Goal: Task Accomplishment & Management: Use online tool/utility

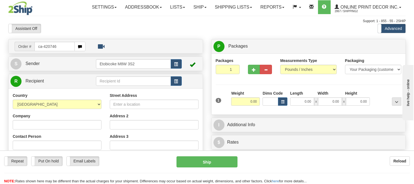
type input "ca-420746"
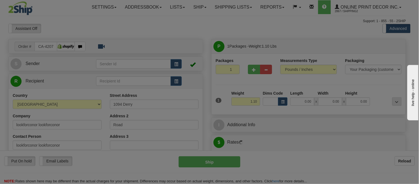
type input "BURLINGTON"
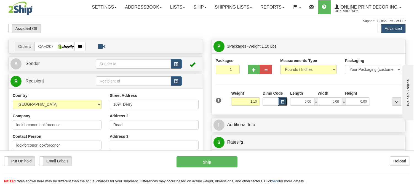
click at [285, 101] on button "button" at bounding box center [282, 101] width 9 height 8
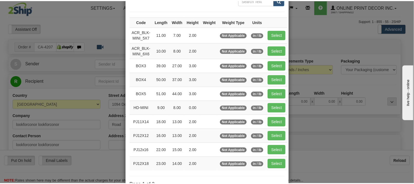
scroll to position [61, 0]
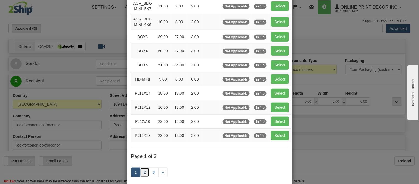
click at [140, 169] on link "2" at bounding box center [144, 171] width 9 height 9
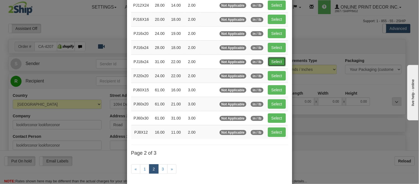
click at [272, 63] on button "Select" at bounding box center [277, 61] width 18 height 9
type input "PJ18x24"
type input "31.00"
type input "22.00"
type input "2.00"
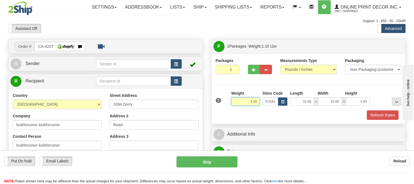
drag, startPoint x: 258, startPoint y: 100, endPoint x: 219, endPoint y: 101, distance: 38.4
click at [219, 101] on div "1 Weight 1.10 Dims Code x x" at bounding box center [309, 100] width 189 height 20
type input "5.98"
click at [394, 114] on button "Refresh Rates" at bounding box center [383, 114] width 32 height 9
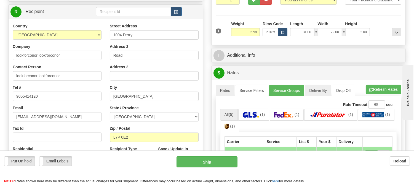
scroll to position [92, 0]
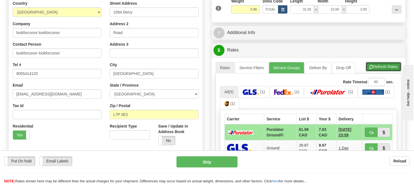
click at [374, 65] on button "Refresh Rates" at bounding box center [384, 66] width 36 height 9
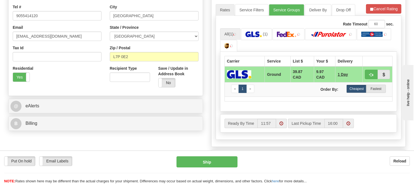
scroll to position [153, 0]
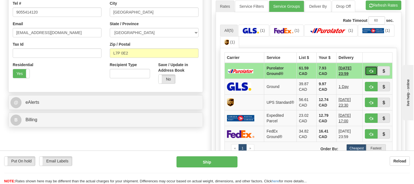
click at [371, 71] on span "button" at bounding box center [372, 71] width 4 height 4
type input "260"
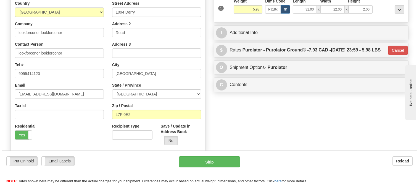
scroll to position [61, 0]
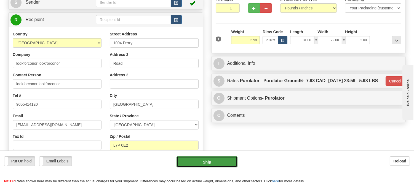
click at [214, 164] on button "Ship" at bounding box center [207, 161] width 61 height 11
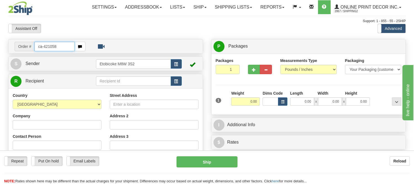
type input "ca-421058"
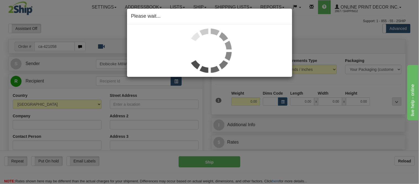
click at [284, 102] on div "Please wait..." at bounding box center [209, 92] width 419 height 184
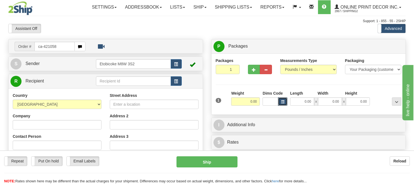
click at [284, 102] on span "button" at bounding box center [282, 101] width 3 height 3
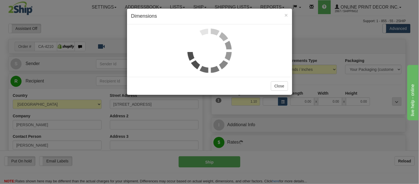
click at [284, 14] on h4 "Dimensions" at bounding box center [209, 16] width 157 height 7
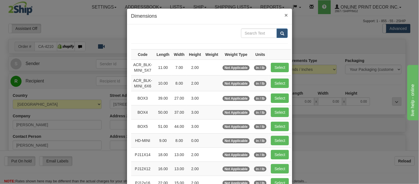
type input "MISSISSAUGA"
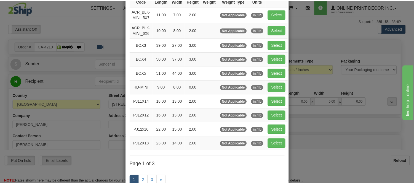
scroll to position [61, 0]
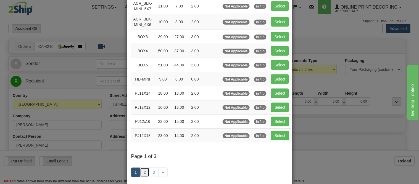
click at [141, 172] on link "2" at bounding box center [144, 171] width 9 height 9
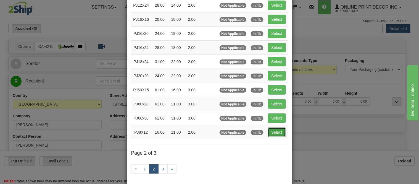
click at [279, 132] on button "Select" at bounding box center [277, 131] width 18 height 9
type input "PJ8X12"
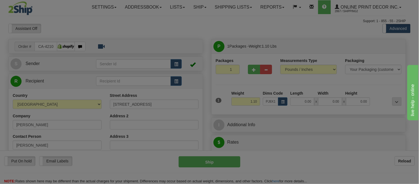
type input "16.00"
type input "11.00"
type input "2.00"
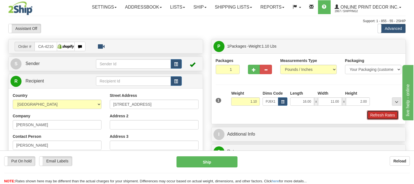
click at [373, 113] on button "Refresh Rates" at bounding box center [383, 114] width 32 height 9
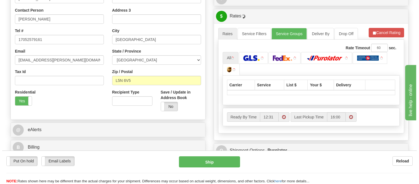
scroll to position [128, 0]
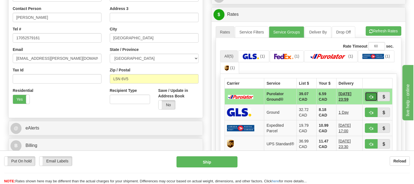
click at [372, 95] on span "button" at bounding box center [372, 97] width 4 height 4
type input "260"
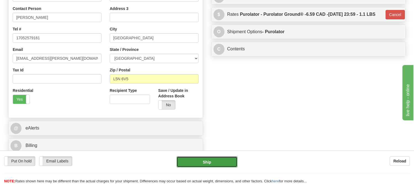
click at [226, 159] on button "Ship" at bounding box center [207, 161] width 61 height 11
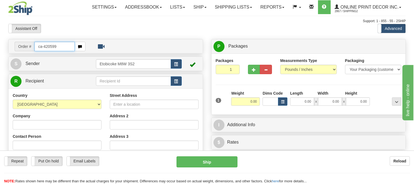
type input "ca-420599"
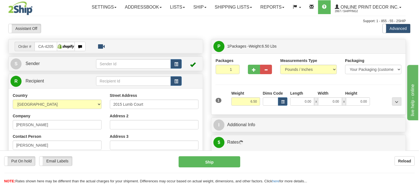
type input "LONDON"
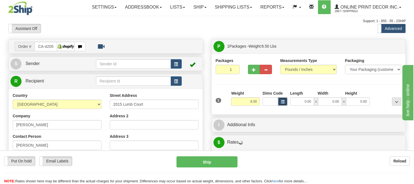
click at [282, 100] on button "button" at bounding box center [282, 101] width 9 height 8
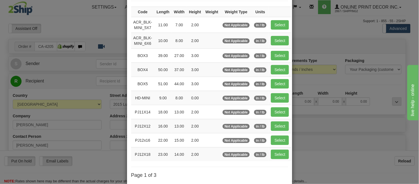
scroll to position [61, 0]
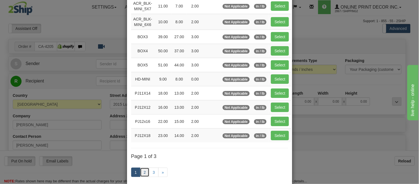
click at [143, 170] on link "2" at bounding box center [144, 171] width 9 height 9
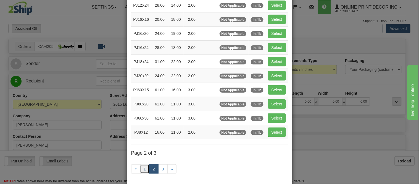
click at [143, 170] on link "1" at bounding box center [144, 168] width 9 height 9
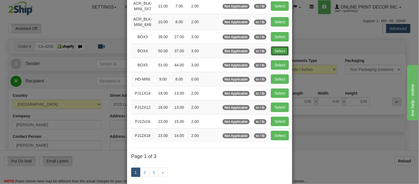
click at [272, 51] on button "Select" at bounding box center [280, 50] width 18 height 9
type input "BOX4"
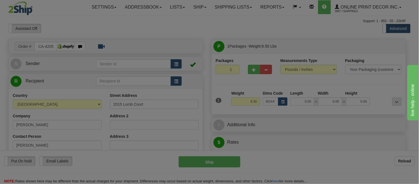
type input "50.00"
type input "37.00"
type input "3.00"
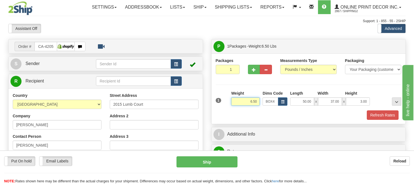
drag, startPoint x: 257, startPoint y: 103, endPoint x: 218, endPoint y: 97, distance: 39.6
click at [218, 97] on div "1 Weight 6.50 Dims Code BOX4" at bounding box center [309, 100] width 189 height 20
type input "16.98"
click at [252, 65] on button "button" at bounding box center [254, 69] width 12 height 9
radio input "true"
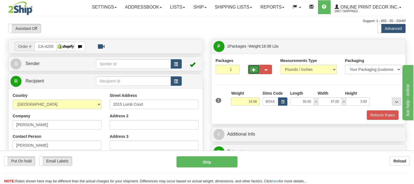
type input "2"
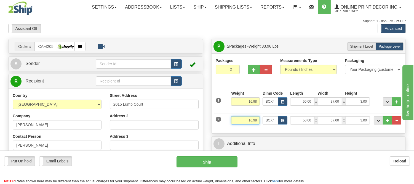
drag, startPoint x: 258, startPoint y: 120, endPoint x: 225, endPoint y: 120, distance: 33.7
click at [225, 120] on div "2 Weight 16.98 Dims Code BOX4 Length Width x" at bounding box center [309, 119] width 189 height 18
type input "8.98"
click at [284, 120] on span "button" at bounding box center [282, 120] width 3 height 3
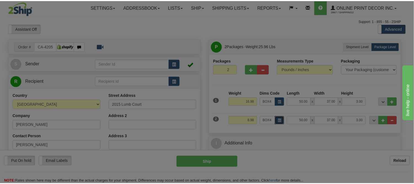
scroll to position [0, 0]
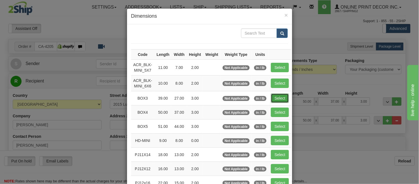
click at [278, 96] on button "Select" at bounding box center [280, 97] width 18 height 9
type input "BOX3"
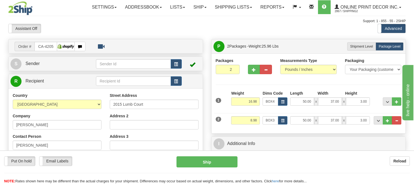
type input "39.00"
type input "27.00"
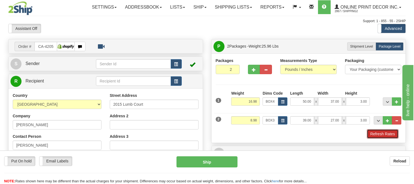
click at [382, 133] on button "Refresh Rates" at bounding box center [383, 133] width 32 height 9
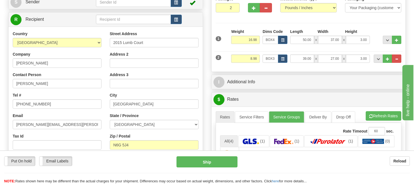
scroll to position [61, 0]
click at [252, 39] on input "16.98" at bounding box center [245, 40] width 29 height 8
click at [252, 40] on input "16.98" at bounding box center [245, 40] width 29 height 8
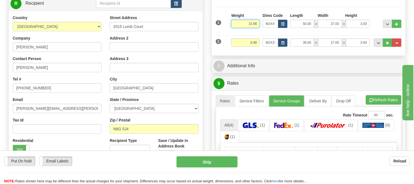
scroll to position [92, 0]
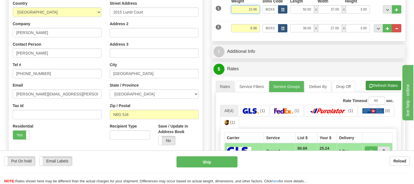
type input "15.98"
click at [390, 85] on li "Refresh Rates Cancel Rating" at bounding box center [384, 85] width 36 height 9
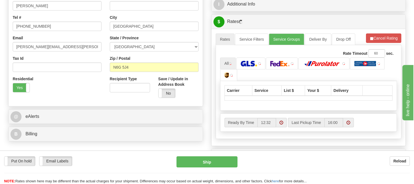
scroll to position [153, 0]
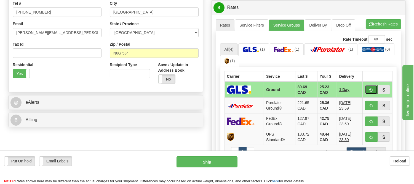
click at [369, 88] on button "button" at bounding box center [371, 89] width 13 height 9
type input "1"
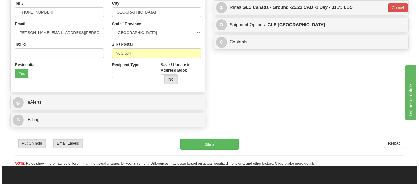
scroll to position [61, 0]
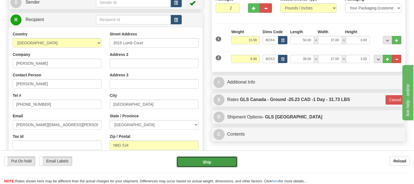
click at [221, 158] on button "Ship" at bounding box center [207, 161] width 61 height 11
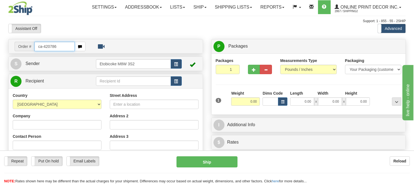
type input "ca-420786"
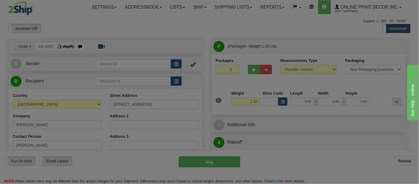
type input "QUALICUM BEACH"
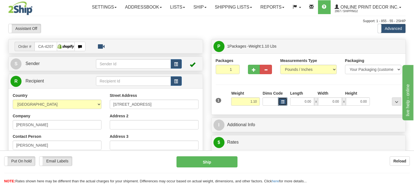
click at [282, 101] on span "button" at bounding box center [282, 101] width 3 height 3
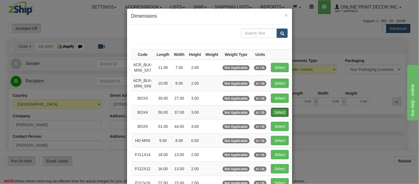
click at [280, 111] on button "Select" at bounding box center [280, 111] width 18 height 9
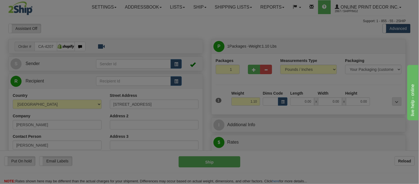
type input "BOX4"
type input "50.00"
type input "37.00"
type input "3.00"
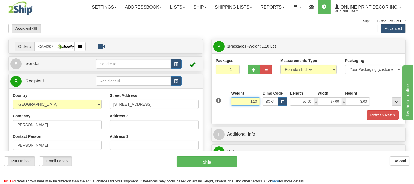
drag, startPoint x: 258, startPoint y: 102, endPoint x: 224, endPoint y: 99, distance: 33.6
click at [224, 99] on div "1 Weight 1.10 Dims Code BOX4" at bounding box center [309, 100] width 189 height 20
drag, startPoint x: 257, startPoint y: 101, endPoint x: 220, endPoint y: 96, distance: 38.2
click at [220, 96] on div "1 Weight 13.98 Dims Code x x" at bounding box center [309, 100] width 189 height 20
click at [382, 114] on button "Refresh Rates" at bounding box center [383, 114] width 32 height 9
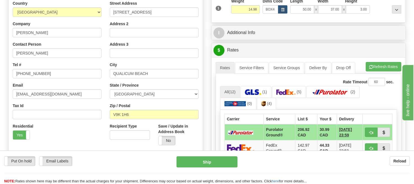
scroll to position [61, 0]
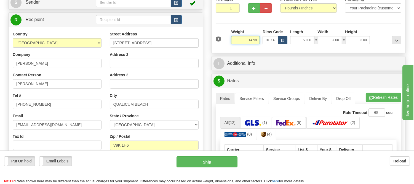
click at [252, 40] on input "14.98" at bounding box center [245, 40] width 29 height 8
type input "13.98"
click at [372, 99] on li "Refresh Rates Cancel Rating" at bounding box center [384, 96] width 36 height 9
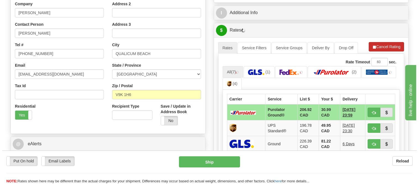
scroll to position [123, 0]
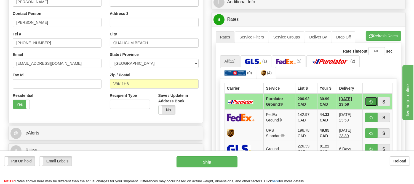
click at [368, 101] on button "button" at bounding box center [371, 101] width 13 height 9
type input "260"
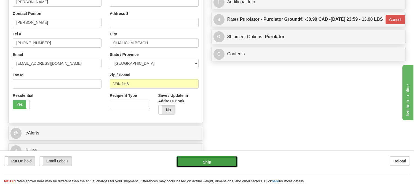
click at [220, 162] on button "Ship" at bounding box center [207, 161] width 61 height 11
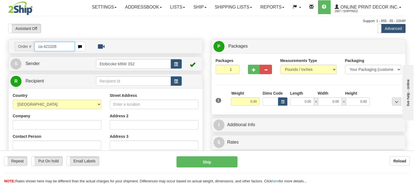
type input "ca-421028"
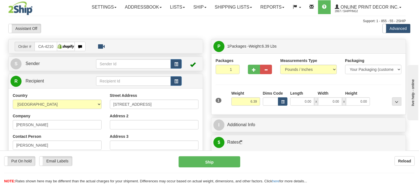
type input "NORTH VANCOUVER"
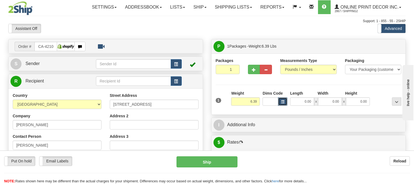
click at [287, 101] on button "button" at bounding box center [282, 101] width 9 height 8
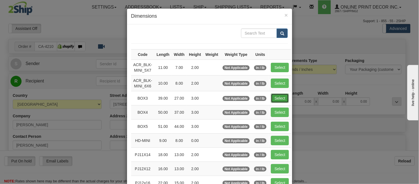
click at [271, 96] on button "Select" at bounding box center [280, 97] width 18 height 9
type input "BOX3"
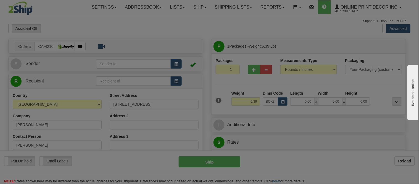
type input "39.00"
type input "27.00"
type input "3.00"
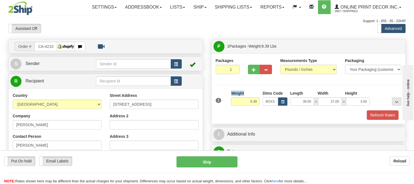
drag, startPoint x: 260, startPoint y: 101, endPoint x: 217, endPoint y: 101, distance: 43.6
click at [217, 101] on div "1 Weight 6.39 Dims Code BOX3" at bounding box center [309, 100] width 189 height 20
click at [258, 86] on div "Packages 1 1 Measurements Type" at bounding box center [309, 89] width 186 height 62
click at [380, 115] on button "Refresh Rates" at bounding box center [383, 114] width 32 height 9
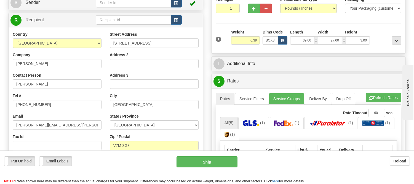
scroll to position [61, 0]
drag, startPoint x: 258, startPoint y: 39, endPoint x: 238, endPoint y: 40, distance: 19.9
click at [238, 40] on input "6.39" at bounding box center [245, 40] width 29 height 8
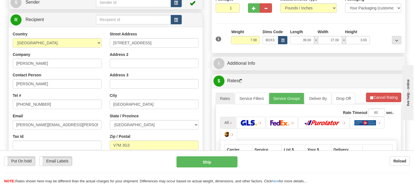
click at [382, 95] on li "Refresh Rates Cancel Rating" at bounding box center [383, 96] width 35 height 9
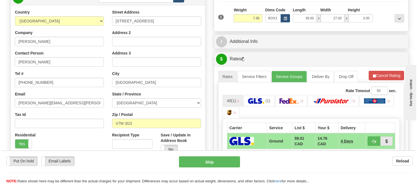
scroll to position [92, 0]
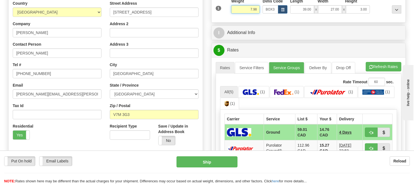
click at [252, 9] on input "7.98" at bounding box center [245, 9] width 29 height 8
type input "8.98"
click at [386, 69] on li "Refresh Rates Cancel Rating" at bounding box center [384, 66] width 36 height 9
click at [371, 132] on span "button" at bounding box center [372, 133] width 4 height 4
type input "1"
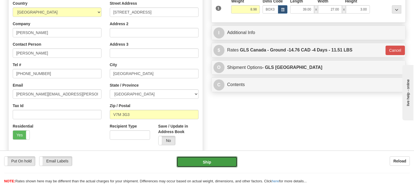
click at [223, 163] on button "Ship" at bounding box center [207, 161] width 61 height 11
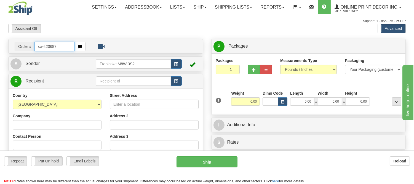
type input "ca-420687"
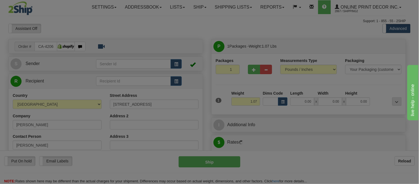
type input "SHANNON"
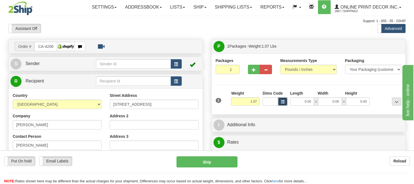
click at [284, 100] on button "button" at bounding box center [282, 101] width 9 height 8
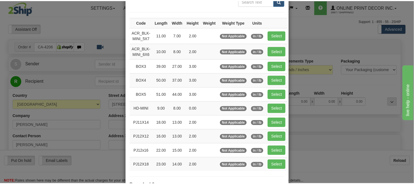
scroll to position [61, 0]
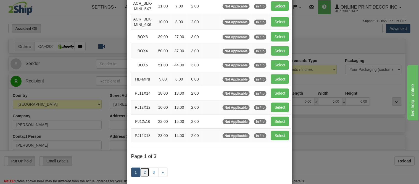
click at [144, 173] on link "2" at bounding box center [144, 171] width 9 height 9
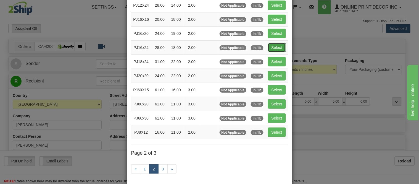
click at [274, 46] on button "Select" at bounding box center [277, 47] width 18 height 9
type input "PJ16x24"
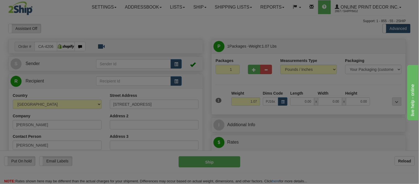
type input "28.00"
type input "18.00"
type input "2.00"
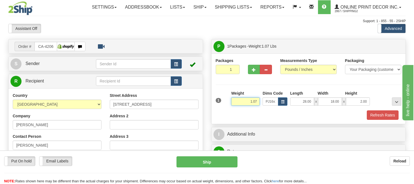
drag, startPoint x: 259, startPoint y: 101, endPoint x: 231, endPoint y: 101, distance: 28.2
click at [231, 101] on div "Weight 1.07" at bounding box center [245, 99] width 31 height 19
click button "Delete" at bounding box center [0, 0] width 0 height 0
type input "2.00"
click at [380, 111] on button "Refresh Rates" at bounding box center [383, 114] width 32 height 9
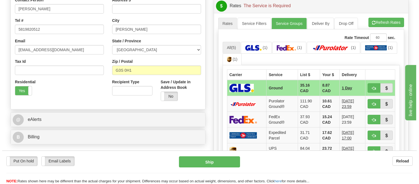
scroll to position [143, 0]
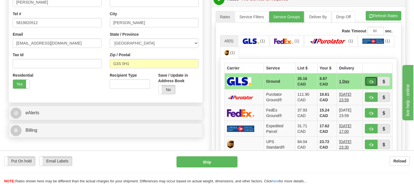
click at [372, 80] on span "button" at bounding box center [372, 82] width 4 height 4
type input "1"
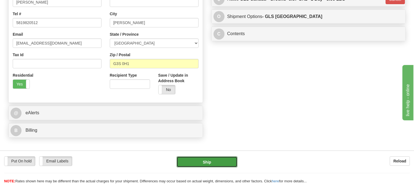
click at [232, 161] on button "Ship" at bounding box center [207, 161] width 61 height 11
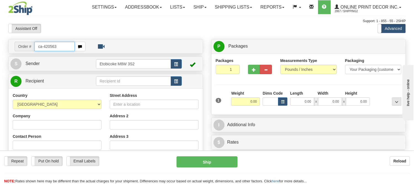
type input "ca-420563"
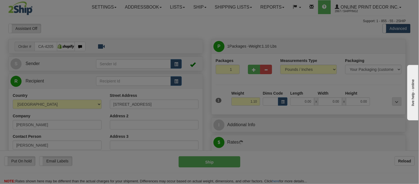
type input "ORANGEVILLE"
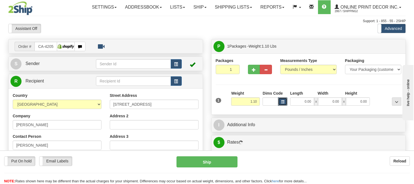
click at [282, 102] on span "button" at bounding box center [282, 101] width 3 height 3
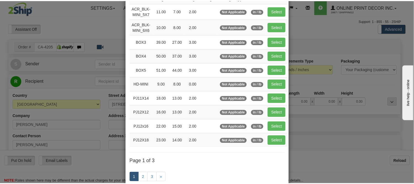
scroll to position [61, 0]
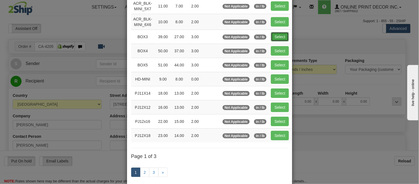
click at [274, 37] on button "Select" at bounding box center [280, 36] width 18 height 9
type input "BOX3"
type input "39.00"
type input "27.00"
type input "3.00"
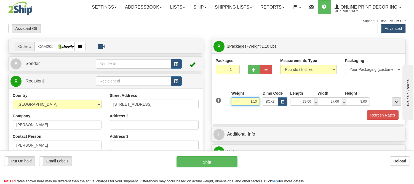
drag, startPoint x: 256, startPoint y: 102, endPoint x: 253, endPoint y: 101, distance: 3.0
click at [247, 102] on input "1.10" at bounding box center [245, 101] width 29 height 8
click at [258, 90] on div "Packages 1 1 Measurements Type" at bounding box center [309, 89] width 186 height 62
drag, startPoint x: 256, startPoint y: 101, endPoint x: 241, endPoint y: 101, distance: 14.9
click at [241, 101] on input "1.10" at bounding box center [245, 101] width 29 height 8
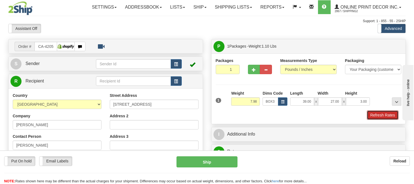
click at [385, 113] on button "Refresh Rates" at bounding box center [383, 114] width 32 height 9
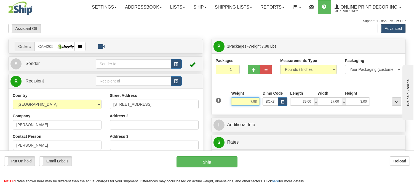
drag, startPoint x: 259, startPoint y: 99, endPoint x: 233, endPoint y: 101, distance: 25.7
click at [233, 101] on input "7.98" at bounding box center [245, 101] width 29 height 8
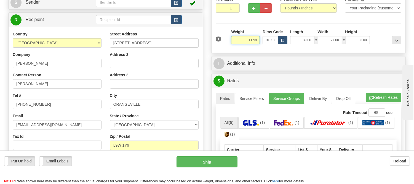
type input "11.98"
click at [386, 100] on li "Refresh Rates Cancel Rating" at bounding box center [384, 96] width 36 height 9
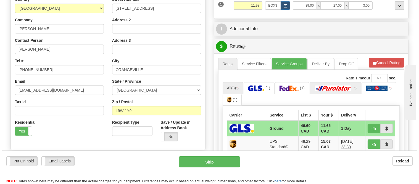
scroll to position [123, 0]
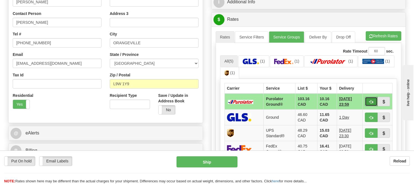
click at [368, 101] on button "button" at bounding box center [371, 101] width 13 height 9
type input "260"
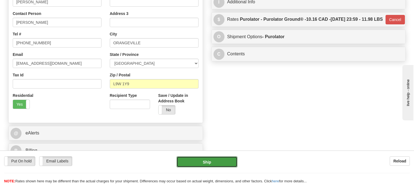
click at [215, 163] on button "Ship" at bounding box center [207, 161] width 61 height 11
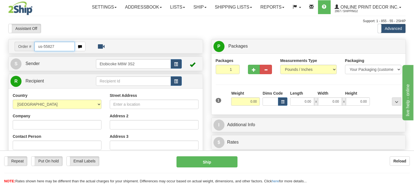
type input "us-55827"
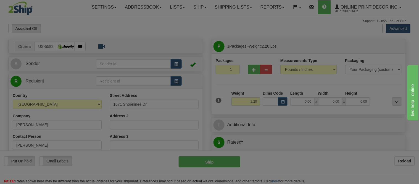
type input "SANTA BARBARA"
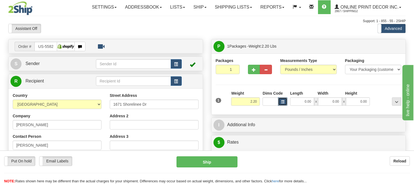
click at [285, 101] on button "button" at bounding box center [282, 101] width 9 height 8
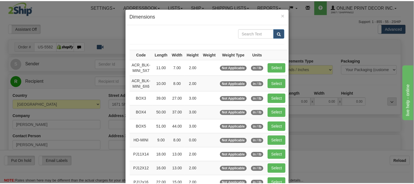
scroll to position [61, 0]
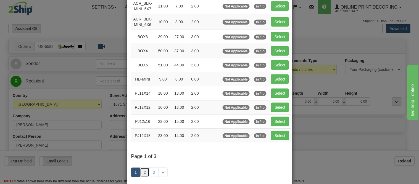
click at [146, 170] on link "2" at bounding box center [144, 171] width 9 height 9
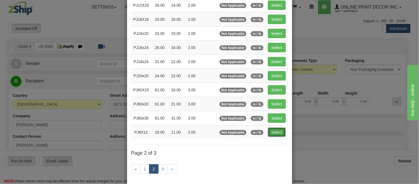
click at [278, 136] on button "Select" at bounding box center [277, 131] width 18 height 9
type input "PJ8X12"
type input "16.00"
type input "11.00"
type input "2.00"
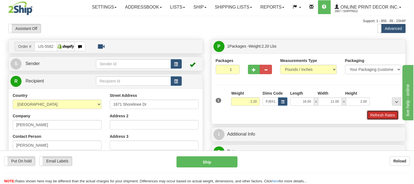
click at [398, 115] on button "Refresh Rates" at bounding box center [383, 114] width 32 height 9
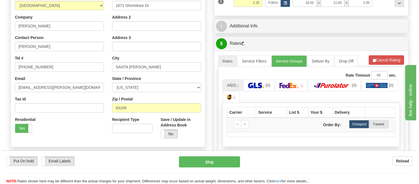
scroll to position [104, 0]
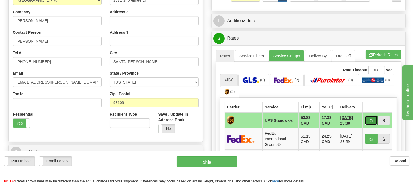
click at [372, 120] on span "button" at bounding box center [372, 121] width 4 height 4
type input "11"
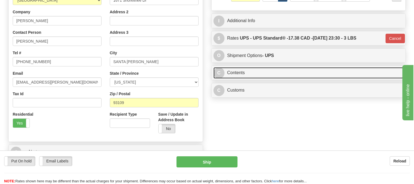
click at [296, 74] on link "C Contents" at bounding box center [309, 72] width 191 height 11
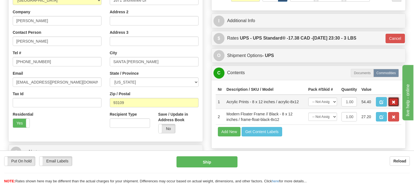
click at [390, 106] on button "button" at bounding box center [393, 101] width 11 height 9
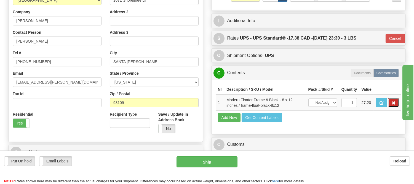
click at [390, 107] on button "button" at bounding box center [393, 102] width 11 height 9
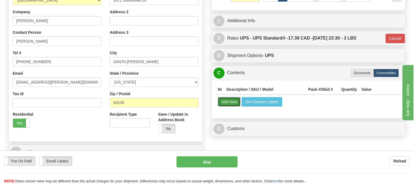
click at [231, 102] on button "Add New" at bounding box center [229, 101] width 23 height 9
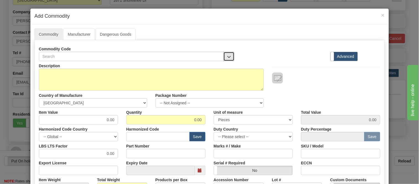
click at [227, 57] on span "button" at bounding box center [229, 57] width 4 height 4
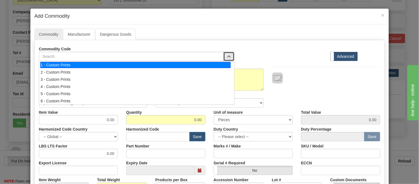
click at [224, 68] on div "1 - Custom Prints" at bounding box center [135, 65] width 190 height 6
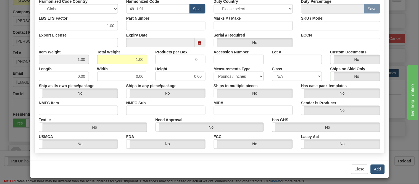
scroll to position [130, 0]
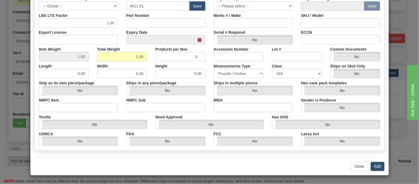
click at [375, 166] on button "Add" at bounding box center [378, 166] width 14 height 9
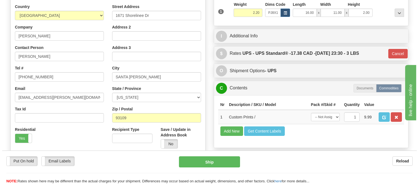
scroll to position [123, 0]
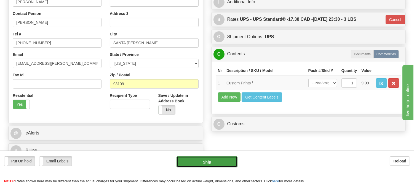
click at [213, 163] on button "Ship" at bounding box center [207, 161] width 61 height 11
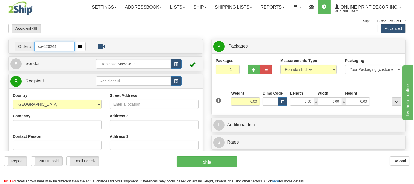
type input "ca-420244"
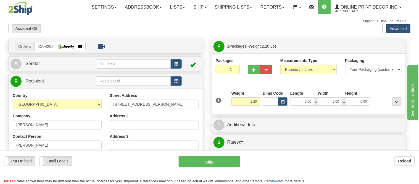
type input "LAVAL"
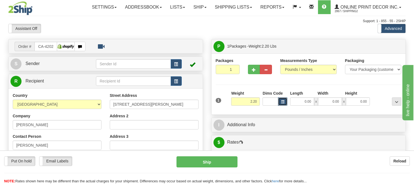
click at [286, 101] on button "button" at bounding box center [282, 101] width 9 height 8
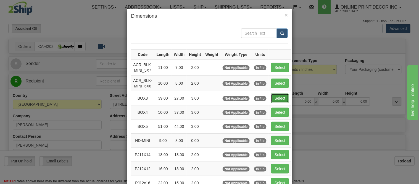
click at [280, 97] on button "Select" at bounding box center [280, 97] width 18 height 9
type input "BOX3"
type input "39.00"
type input "27.00"
type input "3.00"
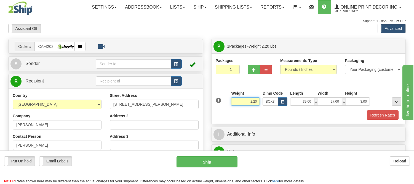
drag, startPoint x: 258, startPoint y: 102, endPoint x: 207, endPoint y: 98, distance: 51.0
type input "6"
type input "11.98"
click at [250, 71] on button "button" at bounding box center [254, 69] width 12 height 9
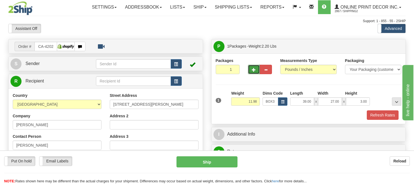
radio input "true"
type input "2"
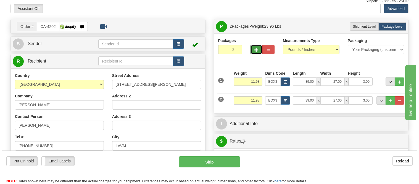
scroll to position [31, 0]
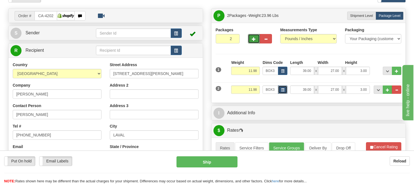
click at [283, 91] on span "button" at bounding box center [282, 89] width 3 height 3
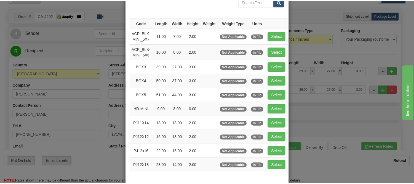
scroll to position [61, 0]
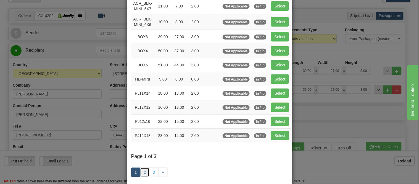
click at [146, 174] on link "2" at bounding box center [144, 171] width 9 height 9
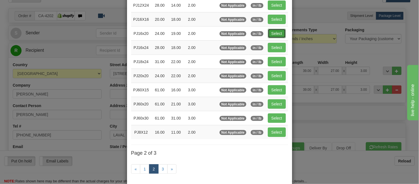
click at [277, 31] on button "Select" at bounding box center [277, 33] width 18 height 9
type input "PJ16x20"
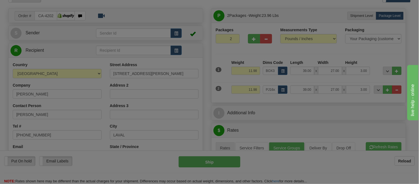
type input "24.00"
type input "19.00"
type input "2.00"
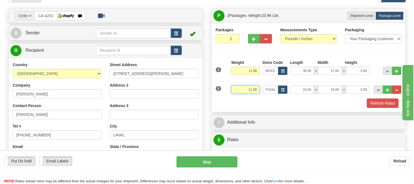
drag, startPoint x: 258, startPoint y: 90, endPoint x: 224, endPoint y: 91, distance: 34.5
click at [226, 91] on div "2 Weight 11.98 Dims Code PJ16x20 Length x x" at bounding box center [309, 89] width 189 height 18
type input "2.20"
click at [371, 102] on button "Refresh Rates" at bounding box center [383, 102] width 32 height 9
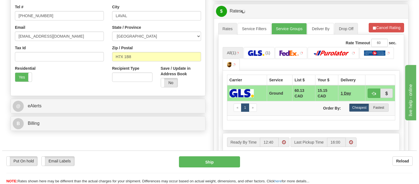
scroll to position [184, 0]
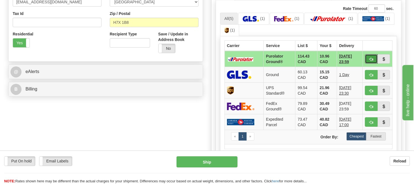
click at [371, 58] on span "button" at bounding box center [372, 59] width 4 height 4
type input "260"
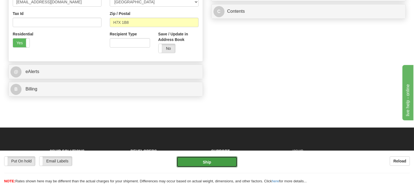
click at [212, 158] on button "Ship" at bounding box center [207, 161] width 61 height 11
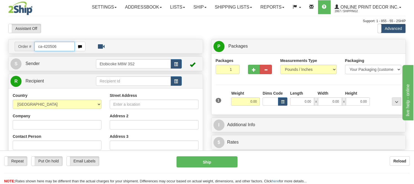
type input "ca-420506"
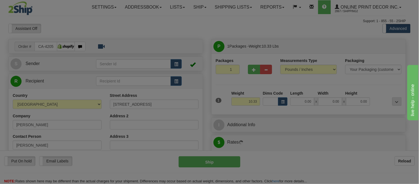
type input "VICTORIA"
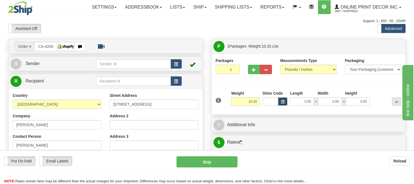
click at [286, 99] on button "button" at bounding box center [282, 101] width 9 height 8
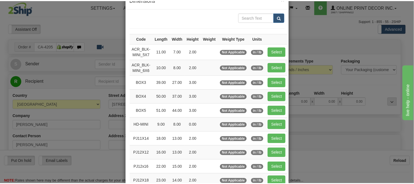
scroll to position [31, 0]
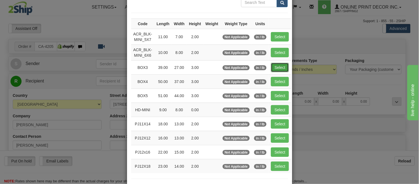
click at [272, 65] on button "Select" at bounding box center [280, 67] width 18 height 9
type input "BOX3"
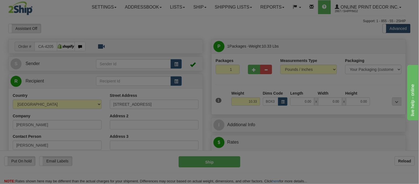
type input "39.00"
type input "27.00"
type input "3.00"
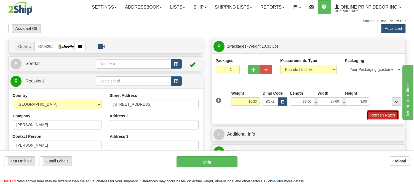
click at [383, 116] on button "Refresh Rates" at bounding box center [383, 114] width 32 height 9
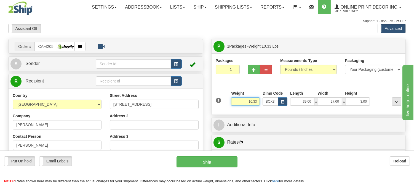
drag, startPoint x: 258, startPoint y: 100, endPoint x: 226, endPoint y: 104, distance: 31.8
click at [226, 104] on div "1 Weight 10.33 Dims Code x x" at bounding box center [309, 100] width 189 height 20
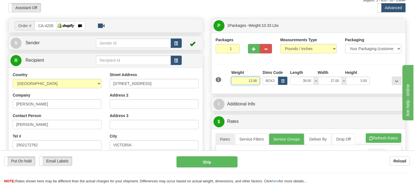
scroll to position [61, 0]
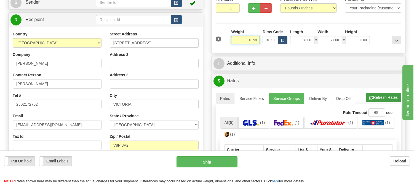
type input "13.98"
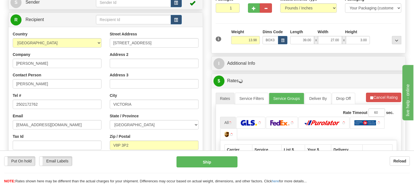
click at [376, 97] on li "Refresh Rates Cancel Rating" at bounding box center [383, 96] width 35 height 9
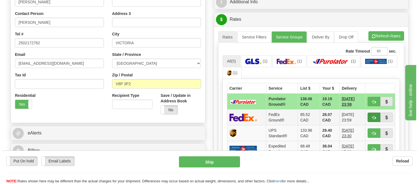
scroll to position [153, 0]
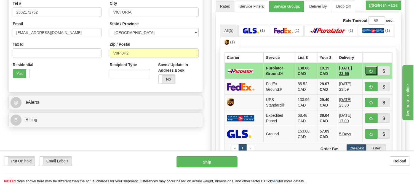
click at [374, 72] on button "button" at bounding box center [371, 70] width 13 height 9
type input "260"
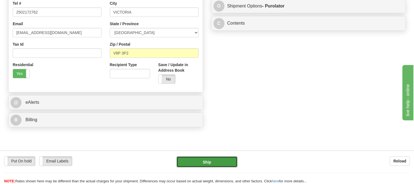
click at [197, 163] on button "Ship" at bounding box center [207, 161] width 61 height 11
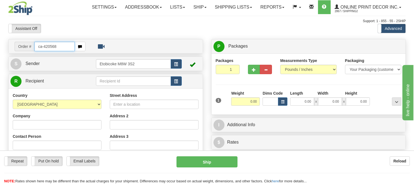
type input "ca-420568"
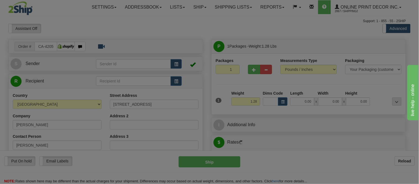
type input "[GEOGRAPHIC_DATA]"
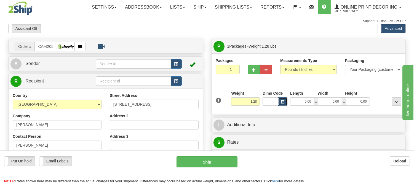
click at [282, 103] on span "button" at bounding box center [282, 101] width 3 height 3
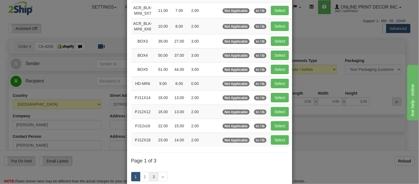
scroll to position [92, 0]
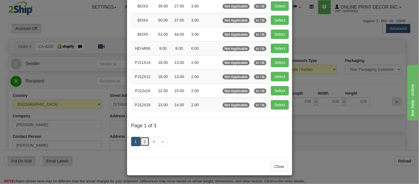
click at [141, 145] on link "2" at bounding box center [144, 141] width 9 height 9
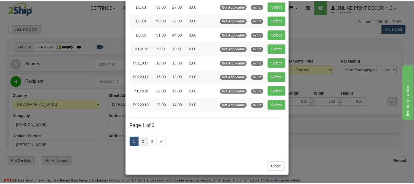
scroll to position [90, 0]
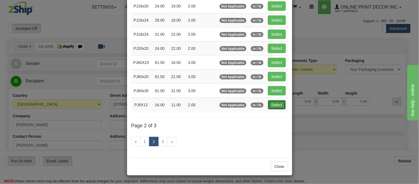
click at [272, 101] on button "Select" at bounding box center [277, 104] width 18 height 9
type input "PJ8X12"
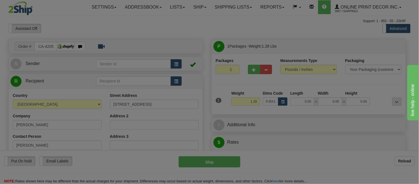
type input "16.00"
type input "11.00"
type input "2.00"
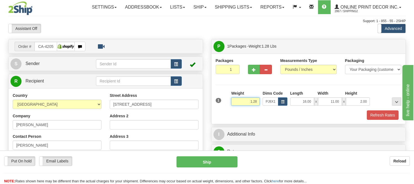
drag, startPoint x: 257, startPoint y: 102, endPoint x: 228, endPoint y: 101, distance: 29.6
click at [230, 101] on div "1 Weight 1.28 Dims Code x x" at bounding box center [309, 100] width 189 height 20
type input "0.77"
click at [391, 115] on button "Refresh Rates" at bounding box center [383, 114] width 32 height 9
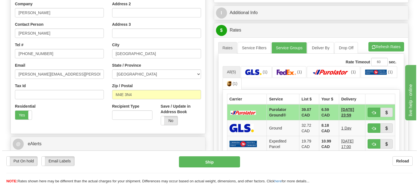
scroll to position [123, 0]
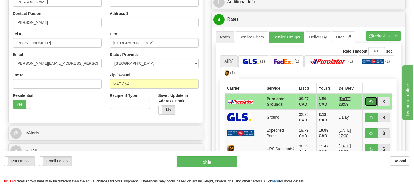
click at [370, 101] on span "button" at bounding box center [372, 102] width 4 height 4
type input "260"
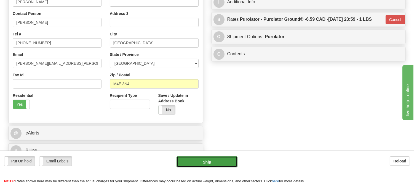
click at [226, 161] on button "Ship" at bounding box center [207, 161] width 61 height 11
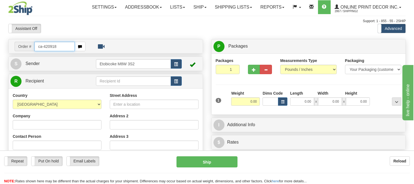
type input "ca-420918"
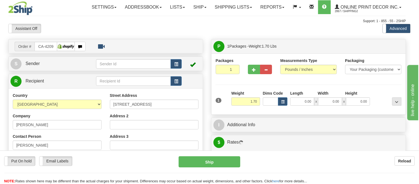
type input "[GEOGRAPHIC_DATA]"
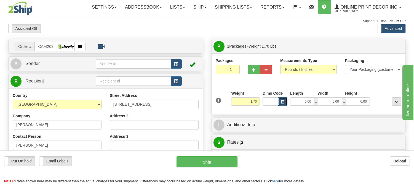
click at [284, 102] on span "button" at bounding box center [282, 101] width 3 height 3
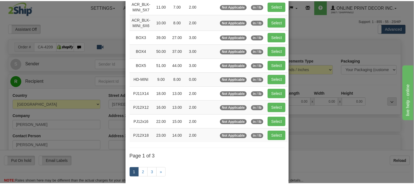
scroll to position [61, 0]
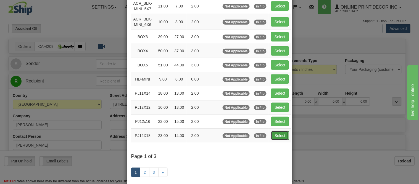
click at [280, 134] on button "Select" at bounding box center [280, 135] width 18 height 9
type input "PJ12X18"
type input "23.00"
type input "14.00"
type input "2.00"
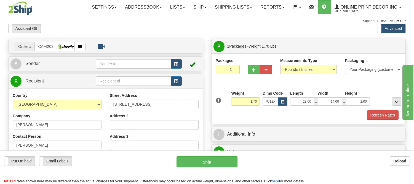
click at [385, 120] on div "Packages 1 1 Measurements Type" at bounding box center [309, 88] width 194 height 70
click at [385, 117] on button "Refresh Rates" at bounding box center [383, 114] width 32 height 9
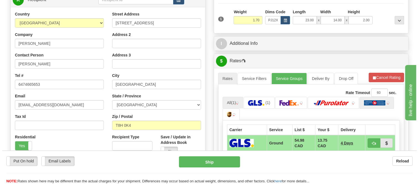
scroll to position [92, 0]
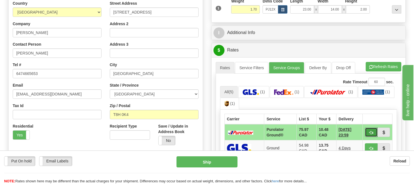
click at [368, 132] on button "button" at bounding box center [371, 131] width 13 height 9
type input "260"
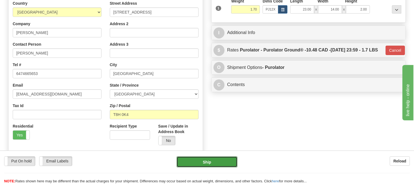
click at [210, 162] on button "Ship" at bounding box center [207, 161] width 61 height 11
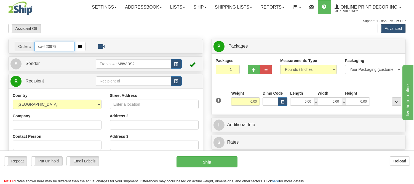
type input "ca-420979"
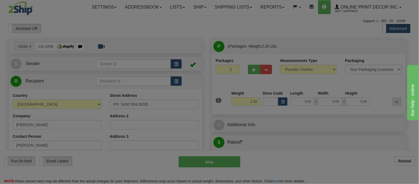
type input "CASTOR"
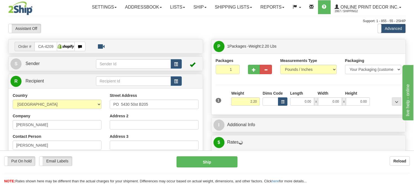
drag, startPoint x: 285, startPoint y: 97, endPoint x: 283, endPoint y: 101, distance: 4.9
click at [283, 101] on div "Dims Code" at bounding box center [275, 97] width 28 height 15
click at [283, 101] on span "button" at bounding box center [282, 101] width 3 height 3
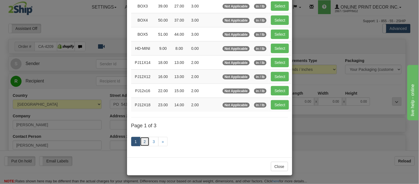
click at [142, 144] on link "2" at bounding box center [144, 141] width 9 height 9
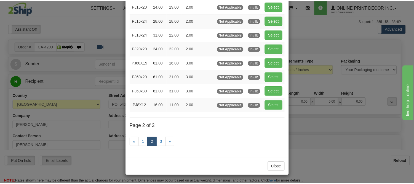
scroll to position [90, 0]
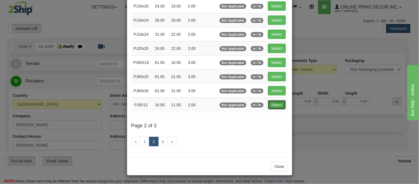
click at [272, 104] on button "Select" at bounding box center [277, 104] width 18 height 9
type input "PJ8X12"
type input "16.00"
type input "11.00"
type input "2.00"
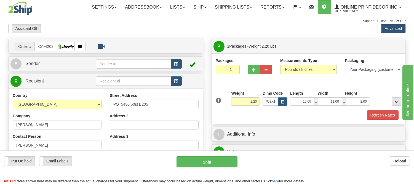
click at [284, 118] on div "Refresh Rates" at bounding box center [309, 114] width 189 height 9
drag, startPoint x: 258, startPoint y: 101, endPoint x: 235, endPoint y: 105, distance: 23.4
click at [235, 105] on input "2.20" at bounding box center [245, 101] width 29 height 8
type input "1.98"
click at [374, 113] on button "Refresh Rates" at bounding box center [383, 114] width 32 height 9
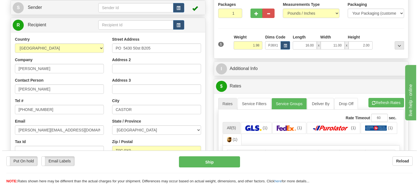
scroll to position [92, 0]
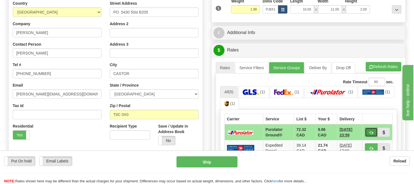
click at [372, 131] on span "button" at bounding box center [372, 133] width 4 height 4
type input "260"
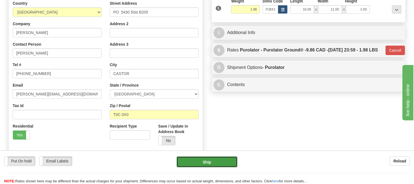
click at [233, 164] on button "Ship" at bounding box center [207, 161] width 61 height 11
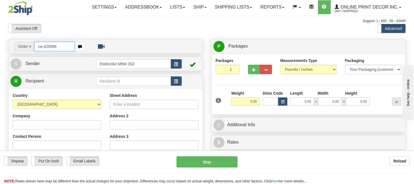
type input "ca-420998"
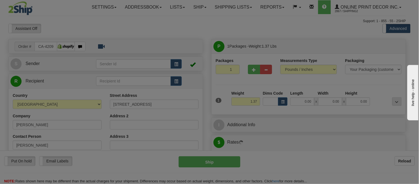
type input "THORNHILL"
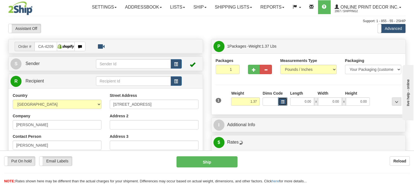
click at [283, 103] on span "button" at bounding box center [282, 101] width 3 height 3
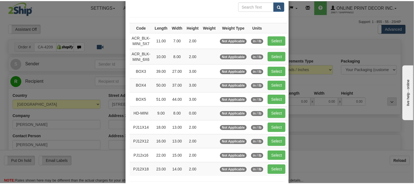
scroll to position [61, 0]
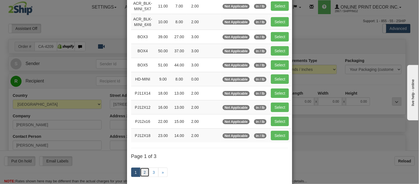
click at [141, 174] on link "2" at bounding box center [144, 171] width 9 height 9
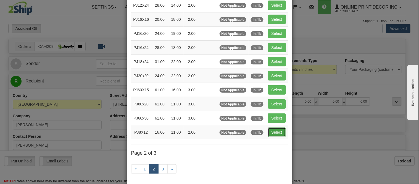
click at [269, 134] on button "Select" at bounding box center [277, 131] width 18 height 9
type input "PJ8X12"
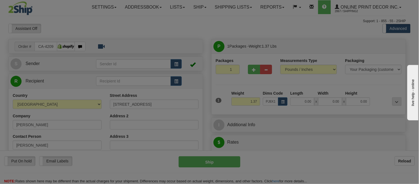
type input "16.00"
type input "11.00"
type input "2.00"
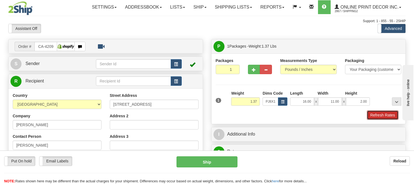
click at [381, 117] on button "Refresh Rates" at bounding box center [383, 114] width 32 height 9
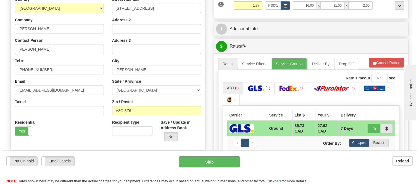
scroll to position [110, 0]
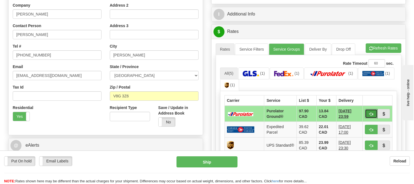
click at [372, 114] on span "button" at bounding box center [372, 114] width 4 height 4
type input "260"
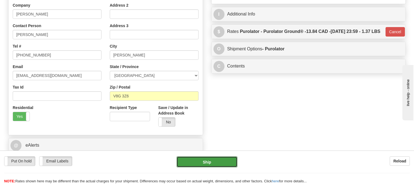
click at [205, 163] on button "Ship" at bounding box center [207, 161] width 61 height 11
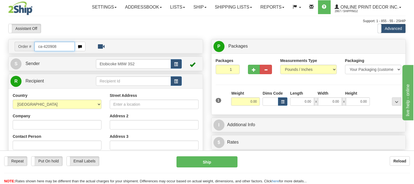
type input "ca-420908"
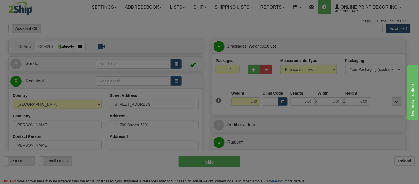
type input "[GEOGRAPHIC_DATA]"
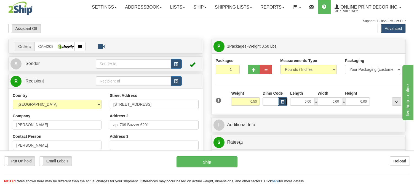
click at [284, 102] on span "button" at bounding box center [282, 101] width 3 height 3
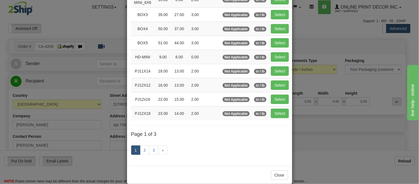
scroll to position [92, 0]
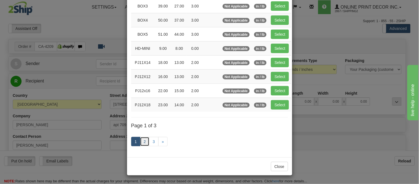
click at [143, 139] on link "2" at bounding box center [144, 141] width 9 height 9
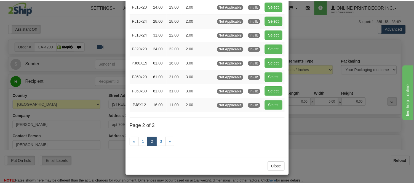
scroll to position [90, 0]
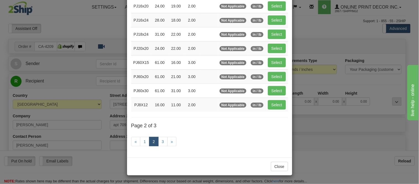
click at [269, 110] on td "Select" at bounding box center [277, 104] width 22 height 14
click at [271, 105] on button "Select" at bounding box center [277, 104] width 18 height 9
type input "PJ8X12"
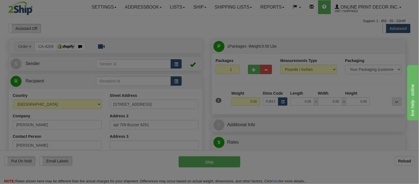
type input "16.00"
type input "11.00"
type input "2.00"
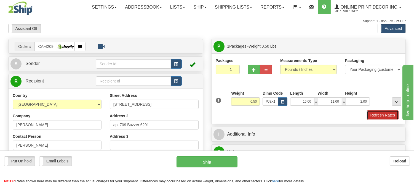
click at [388, 115] on button "Refresh Rates" at bounding box center [383, 114] width 32 height 9
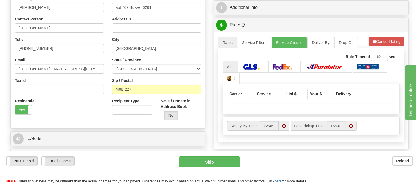
scroll to position [125, 0]
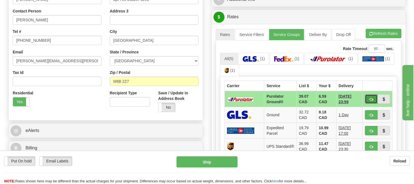
click at [368, 97] on button "button" at bounding box center [371, 98] width 13 height 9
type input "260"
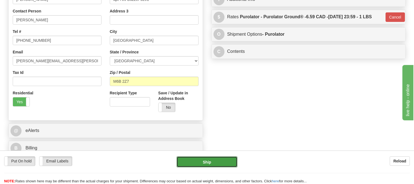
click at [216, 163] on button "Ship" at bounding box center [207, 161] width 61 height 11
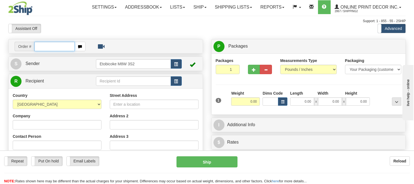
click at [65, 42] on input "text" at bounding box center [55, 46] width 40 height 9
type input "ow-2112"
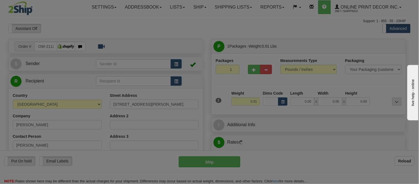
type input "PORT HOPE"
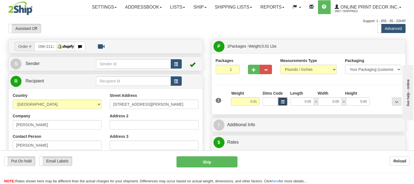
click at [283, 100] on button "button" at bounding box center [282, 101] width 9 height 8
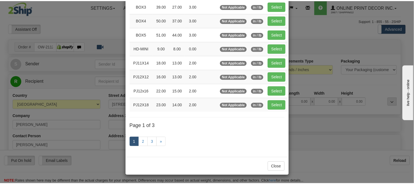
scroll to position [61, 0]
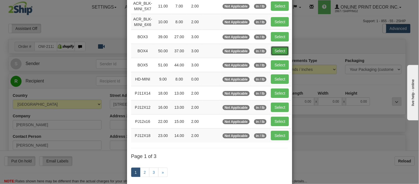
click at [279, 53] on button "Select" at bounding box center [280, 50] width 18 height 9
type input "BOX4"
type input "50.00"
type input "37.00"
type input "3.00"
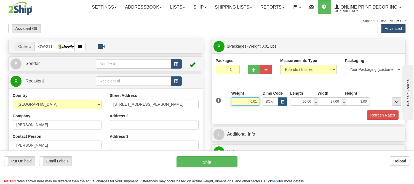
drag, startPoint x: 258, startPoint y: 100, endPoint x: 220, endPoint y: 102, distance: 38.7
click at [220, 102] on div "1 Weight 0.01 Dims Code BOX4" at bounding box center [309, 100] width 189 height 20
type input "11.98"
click at [373, 117] on button "Refresh Rates" at bounding box center [383, 114] width 32 height 9
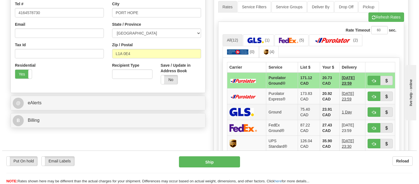
scroll to position [153, 0]
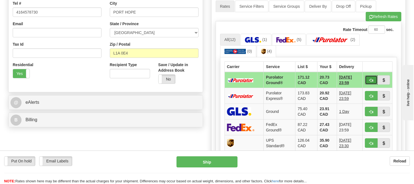
click at [370, 76] on button "button" at bounding box center [371, 79] width 13 height 9
type input "260"
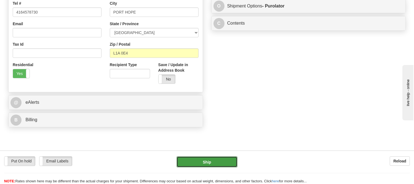
click at [231, 164] on button "Ship" at bounding box center [207, 161] width 61 height 11
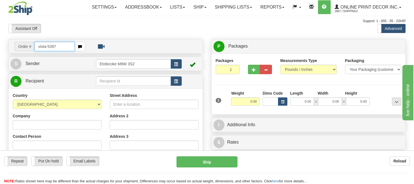
type input "vista-5397"
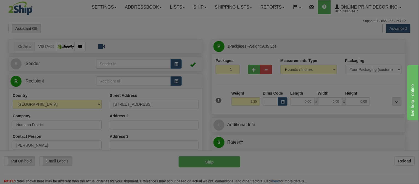
type input "SHERBROOKE"
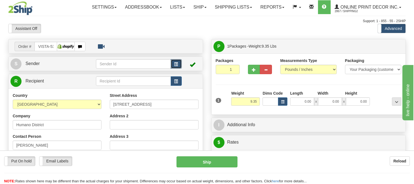
click at [173, 65] on button "button" at bounding box center [176, 63] width 11 height 9
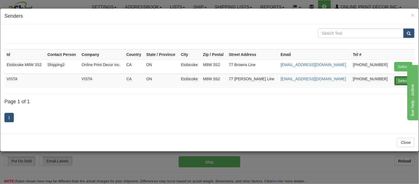
click at [401, 83] on button "Select" at bounding box center [403, 80] width 18 height 9
type input "VISTA"
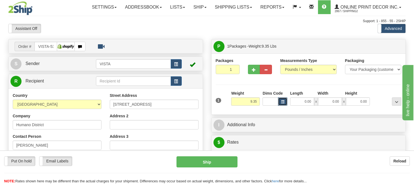
click at [279, 104] on button "button" at bounding box center [282, 101] width 9 height 8
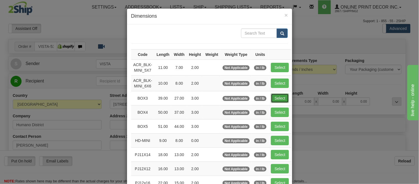
click at [275, 97] on button "Select" at bounding box center [280, 97] width 18 height 9
type input "BOX3"
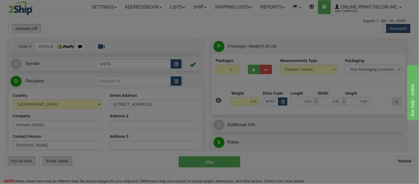
type input "39.00"
type input "27.00"
type input "3.00"
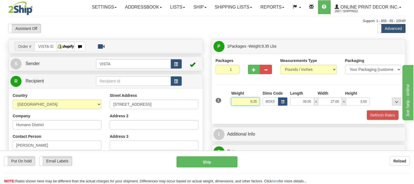
drag, startPoint x: 258, startPoint y: 101, endPoint x: 230, endPoint y: 96, distance: 28.1
click at [230, 96] on div "Weight 9.35" at bounding box center [245, 99] width 31 height 19
type input "13.98"
click at [378, 117] on button "Refresh Rates" at bounding box center [383, 114] width 32 height 9
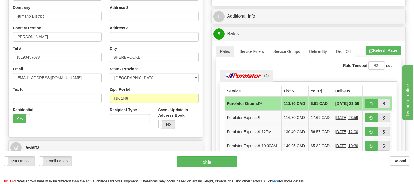
scroll to position [123, 0]
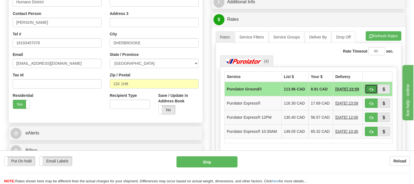
click at [370, 90] on span "button" at bounding box center [372, 90] width 4 height 4
type input "260"
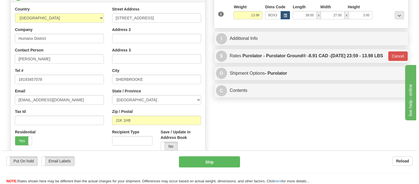
scroll to position [31, 0]
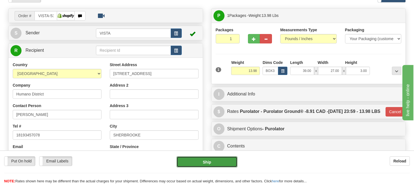
click at [228, 161] on button "Ship" at bounding box center [207, 161] width 61 height 11
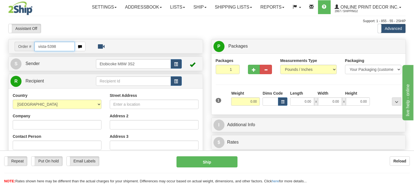
type input "vista-5398"
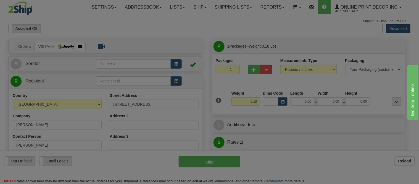
type input "NEW [PERSON_NAME]"
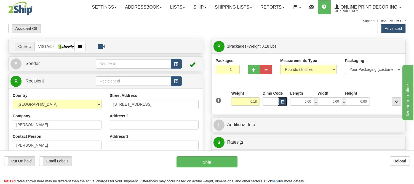
click at [284, 103] on span "button" at bounding box center [282, 101] width 3 height 3
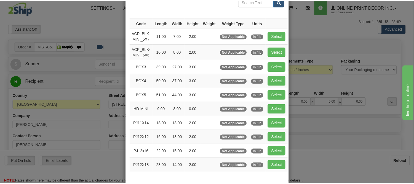
scroll to position [61, 0]
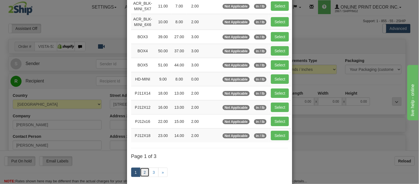
click at [141, 172] on link "2" at bounding box center [144, 171] width 9 height 9
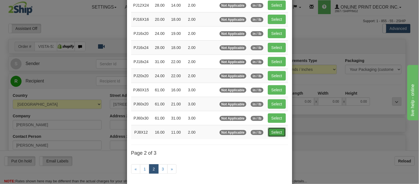
click at [279, 130] on button "Select" at bounding box center [277, 131] width 18 height 9
type input "PJ8X12"
type input "16.00"
type input "11.00"
type input "2.00"
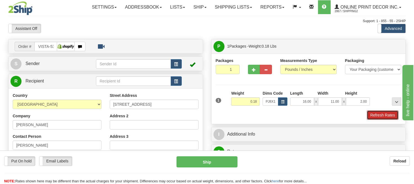
click at [382, 117] on button "Refresh Rates" at bounding box center [383, 114] width 32 height 9
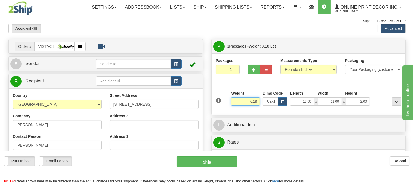
drag, startPoint x: 258, startPoint y: 103, endPoint x: 245, endPoint y: 101, distance: 13.9
click at [245, 102] on input "0.18" at bounding box center [245, 101] width 29 height 8
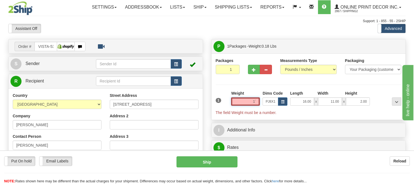
click button "Delete" at bounding box center [0, 0] width 0 height 0
type input "0"
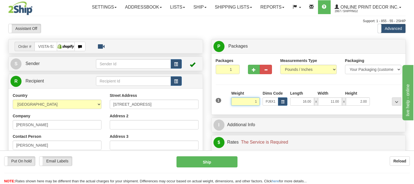
click button "Delete" at bounding box center [0, 0] width 0 height 0
type input "1.00"
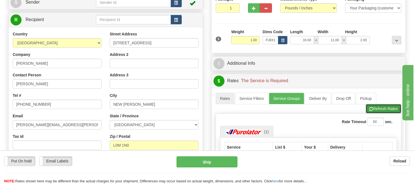
click at [371, 106] on button "Refresh Rates" at bounding box center [384, 108] width 36 height 9
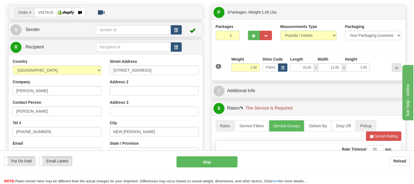
scroll to position [0, 0]
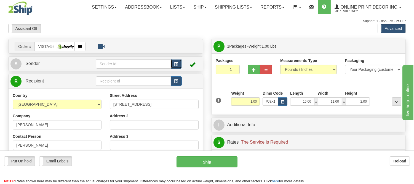
click at [181, 64] on button "button" at bounding box center [176, 63] width 11 height 9
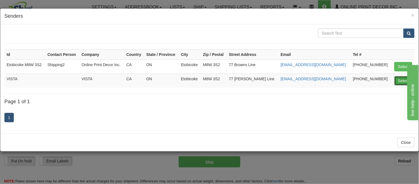
click at [404, 79] on button "Select" at bounding box center [403, 80] width 18 height 9
type input "VISTA"
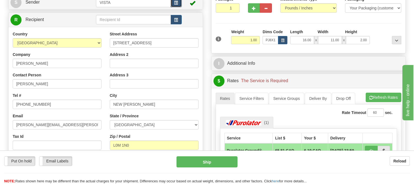
scroll to position [92, 0]
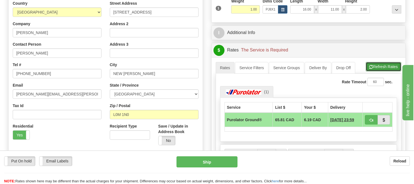
click at [377, 66] on button "Refresh Rates" at bounding box center [384, 66] width 36 height 9
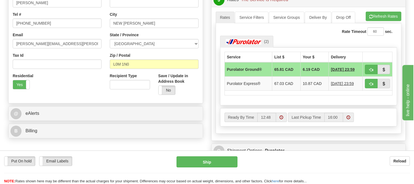
scroll to position [153, 0]
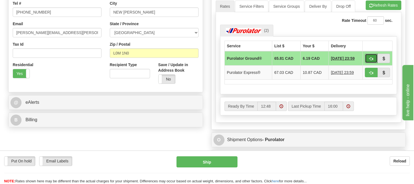
click at [371, 60] on span "button" at bounding box center [372, 59] width 4 height 4
type input "260"
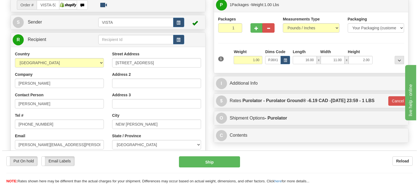
scroll to position [31, 0]
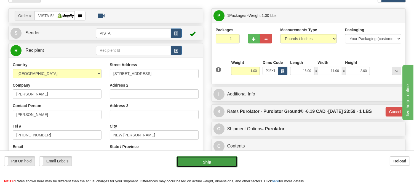
click at [233, 159] on button "Ship" at bounding box center [207, 161] width 61 height 11
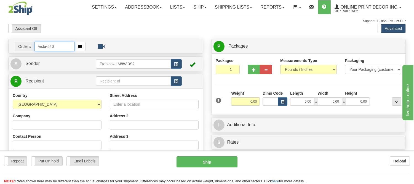
type input "vista-5400"
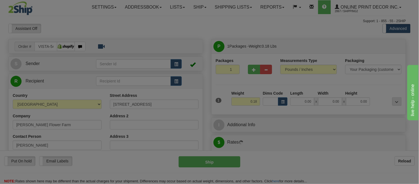
type input "[PERSON_NAME]"
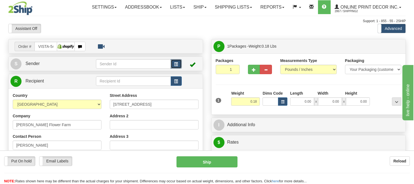
click at [173, 64] on button "button" at bounding box center [176, 63] width 11 height 9
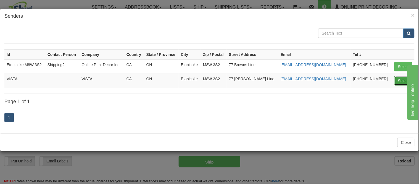
click at [404, 80] on button "Select" at bounding box center [403, 80] width 18 height 9
type input "VISTA"
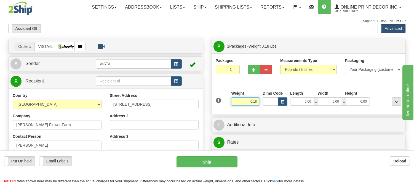
drag, startPoint x: 258, startPoint y: 99, endPoint x: 232, endPoint y: 101, distance: 25.5
click at [232, 101] on input "0.18" at bounding box center [245, 101] width 29 height 8
click button "Delete" at bounding box center [0, 0] width 0 height 0
type input "1.00"
click at [283, 103] on span "button" at bounding box center [282, 101] width 3 height 3
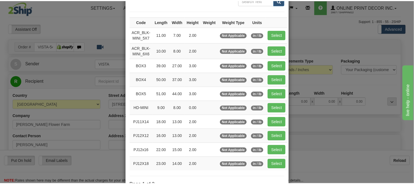
scroll to position [61, 0]
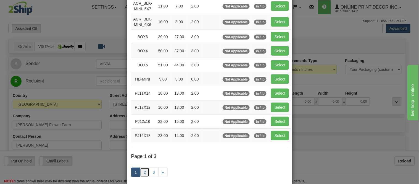
click at [145, 171] on link "2" at bounding box center [144, 171] width 9 height 9
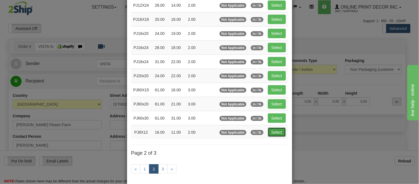
click at [268, 133] on button "Select" at bounding box center [277, 131] width 18 height 9
type input "PJ8X12"
type input "16.00"
type input "11.00"
type input "2.00"
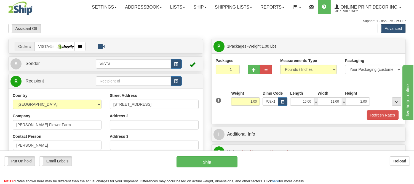
click at [401, 117] on div "Refresh Rates" at bounding box center [309, 114] width 189 height 9
click at [392, 115] on button "Refresh Rates" at bounding box center [383, 114] width 32 height 9
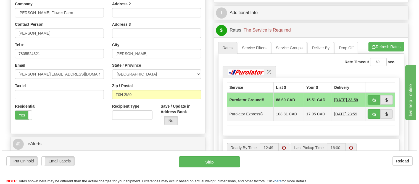
scroll to position [123, 0]
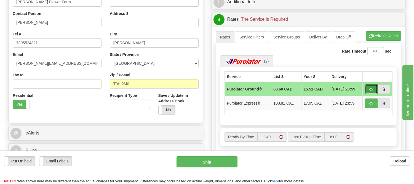
click at [372, 90] on span "button" at bounding box center [372, 90] width 4 height 4
type input "260"
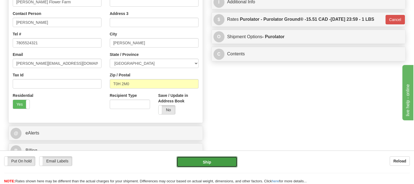
click at [220, 162] on button "Ship" at bounding box center [207, 161] width 61 height 11
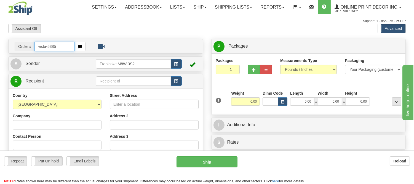
type input "vista-5385"
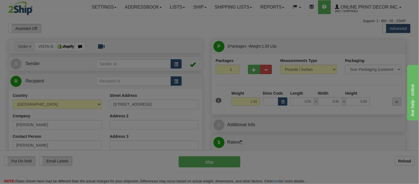
type input "MAYNE ISLAND"
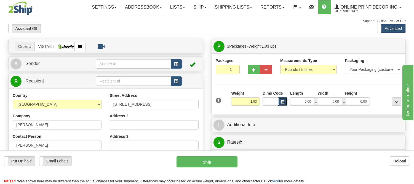
click at [282, 103] on span "button" at bounding box center [282, 101] width 3 height 3
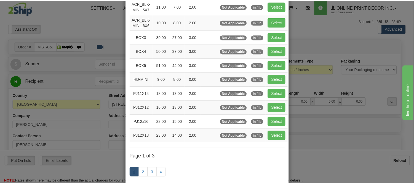
scroll to position [61, 0]
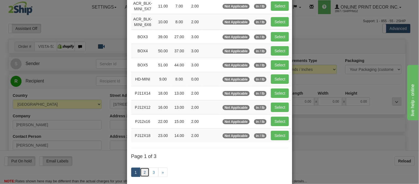
click at [142, 172] on link "2" at bounding box center [144, 171] width 9 height 9
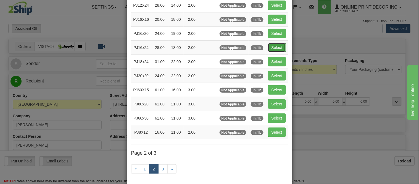
click at [273, 49] on button "Select" at bounding box center [277, 47] width 18 height 9
type input "PJ16x24"
type input "28.00"
type input "18.00"
type input "2.00"
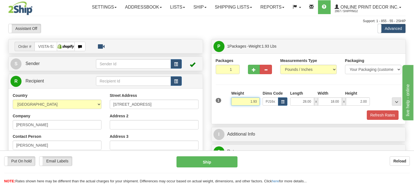
drag, startPoint x: 258, startPoint y: 102, endPoint x: 228, endPoint y: 101, distance: 30.1
click at [228, 101] on div "1 Weight 1.93 Dims Code x x" at bounding box center [309, 100] width 189 height 20
type input "3.98"
click at [383, 118] on button "Refresh Rates" at bounding box center [383, 114] width 32 height 9
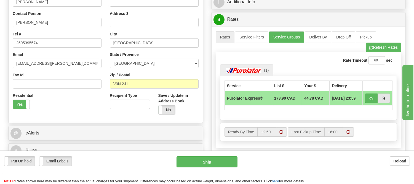
scroll to position [31, 0]
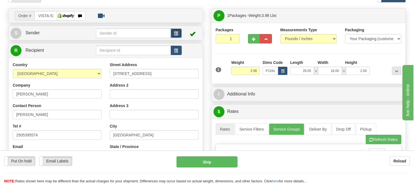
click at [175, 34] on span "button" at bounding box center [176, 34] width 4 height 4
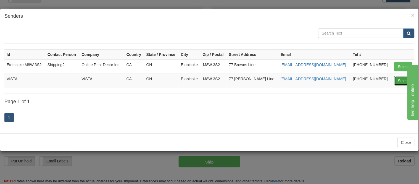
click at [401, 80] on button "Select" at bounding box center [403, 80] width 18 height 9
type input "VISTA"
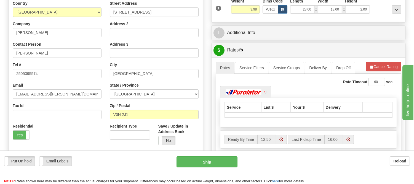
scroll to position [123, 0]
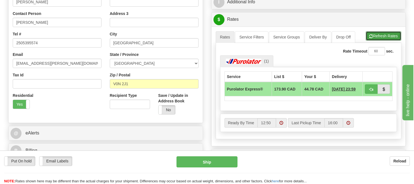
click at [387, 35] on button "Refresh Rates" at bounding box center [384, 35] width 36 height 9
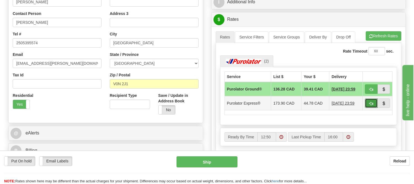
click at [372, 102] on span "button" at bounding box center [372, 104] width 4 height 4
type input "202"
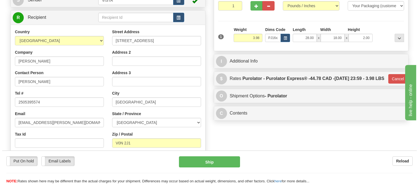
scroll to position [61, 0]
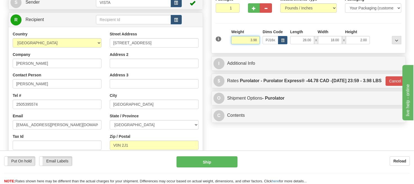
click at [252, 41] on input "3.98" at bounding box center [245, 40] width 29 height 8
click at [229, 168] on div "Put On hold Put On hold Email Labels Email Labels Edit Reload Ship" at bounding box center [207, 170] width 414 height 28
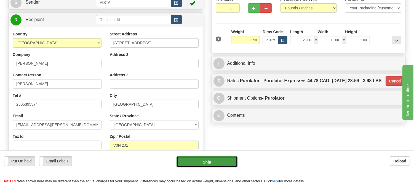
click at [230, 161] on button "Ship" at bounding box center [207, 161] width 61 height 11
